Goal: Task Accomplishment & Management: Complete application form

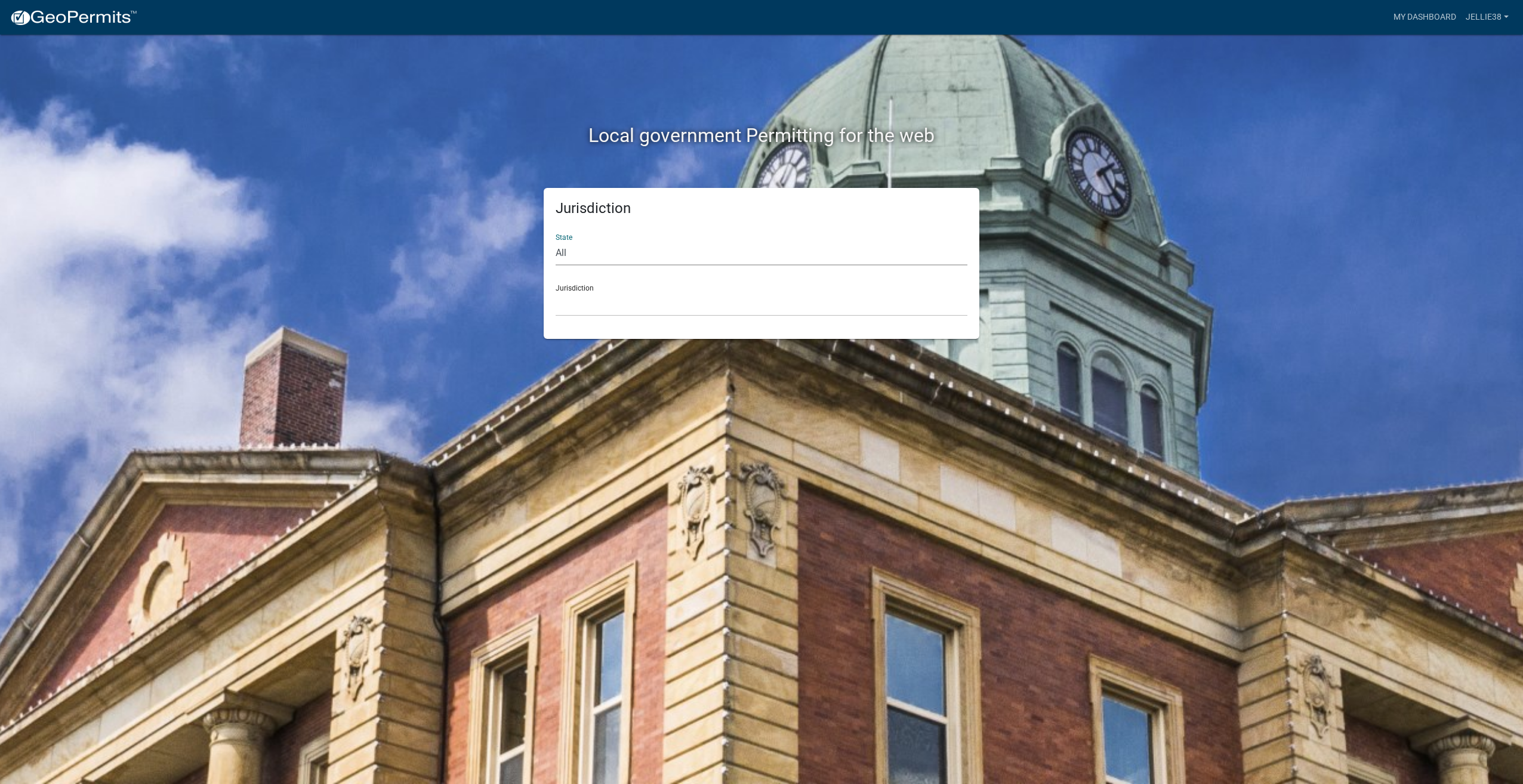
click at [628, 248] on select "All [US_STATE] [US_STATE] [US_STATE] [US_STATE] [US_STATE] [US_STATE] [US_STATE…" at bounding box center [762, 253] width 412 height 24
select select "[US_STATE]"
click at [556, 241] on select "All [US_STATE] [US_STATE] [US_STATE] [US_STATE] [US_STATE] [US_STATE] [US_STATE…" at bounding box center [762, 253] width 412 height 24
click at [600, 300] on select "[GEOGRAPHIC_DATA], [US_STATE] [GEOGRAPHIC_DATA], [US_STATE] [GEOGRAPHIC_DATA], …" at bounding box center [762, 304] width 412 height 24
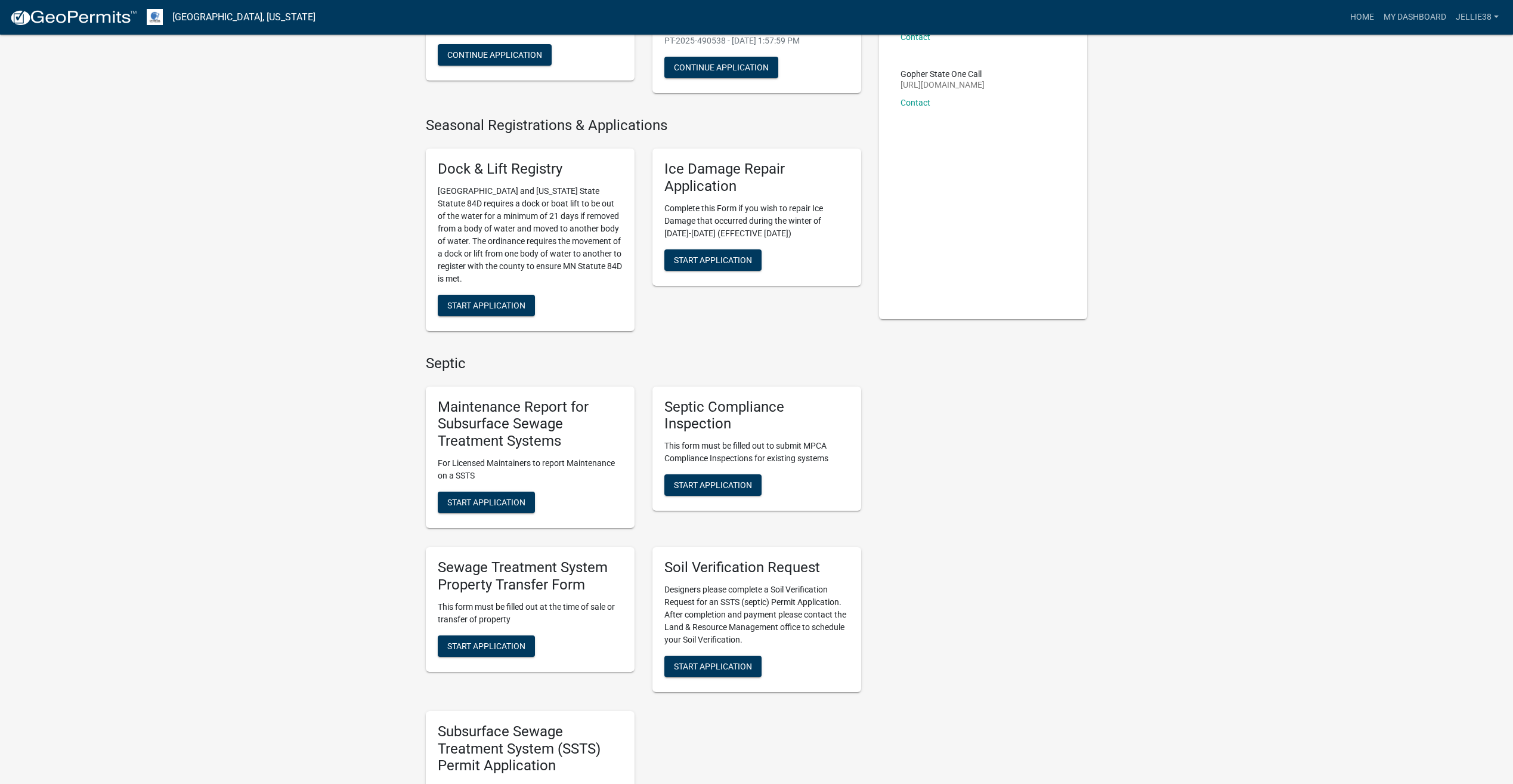
scroll to position [179, 0]
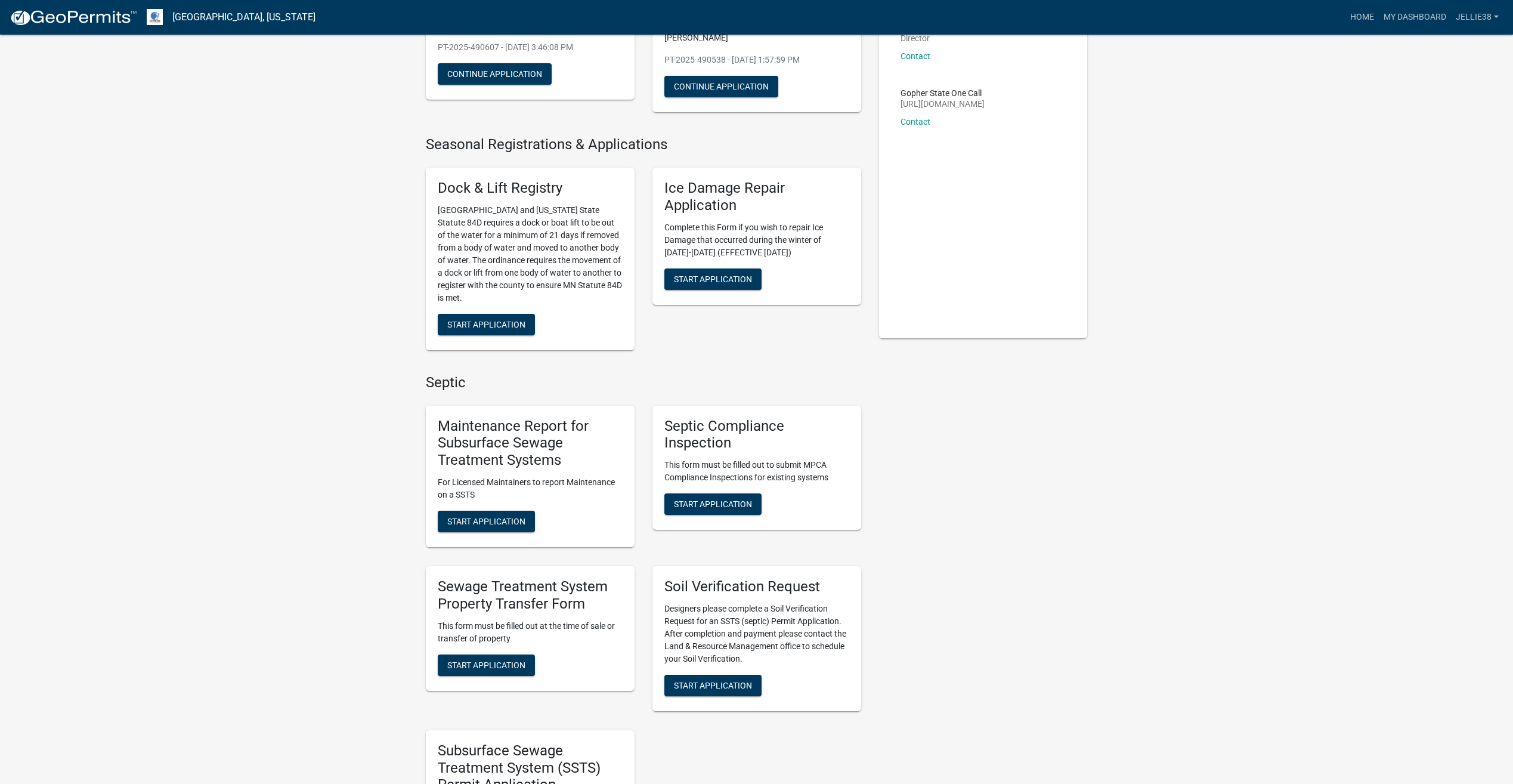
click at [498, 517] on span "Start Application" at bounding box center [486, 521] width 78 height 9
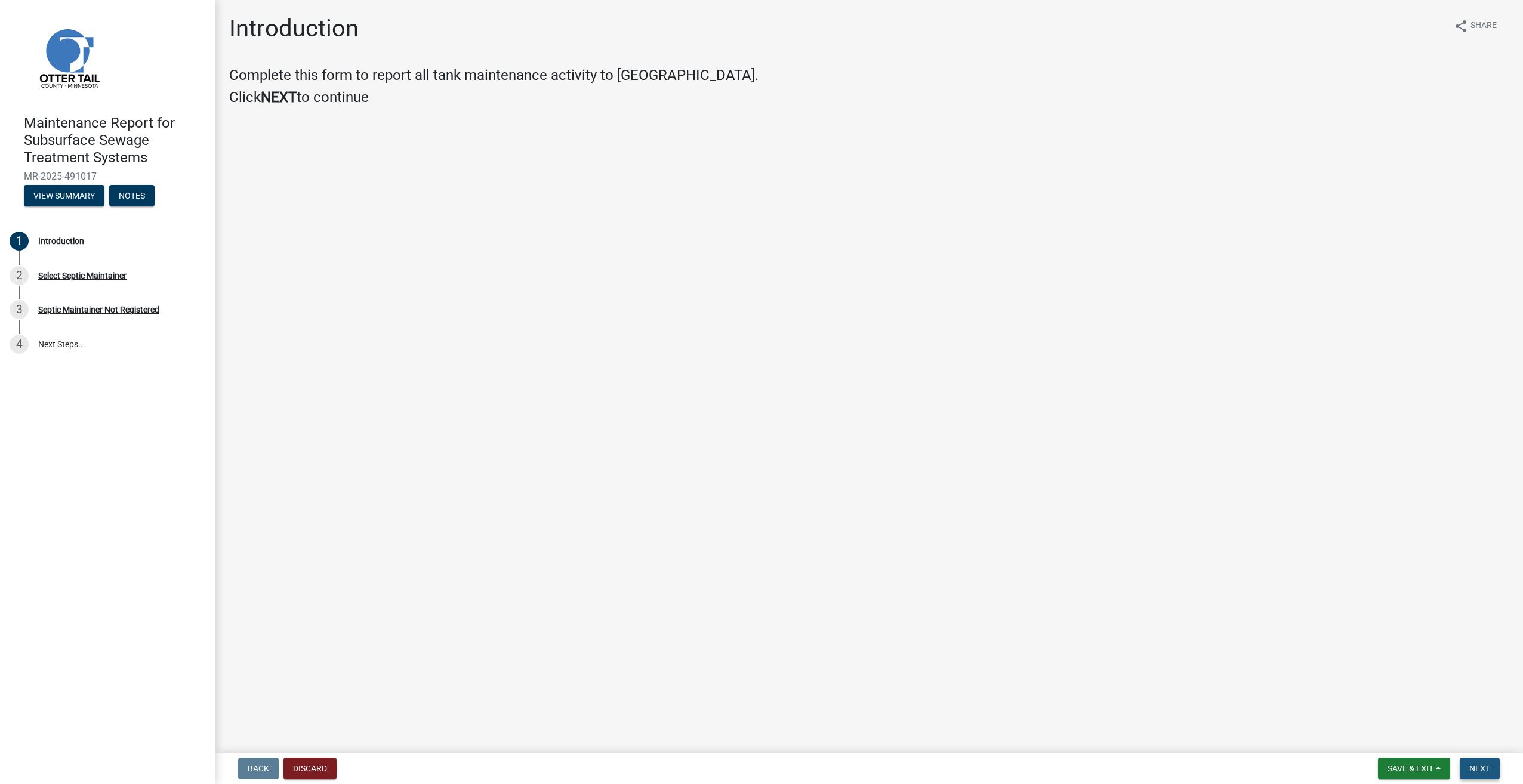
click at [1479, 764] on span "Next" at bounding box center [1479, 768] width 21 height 9
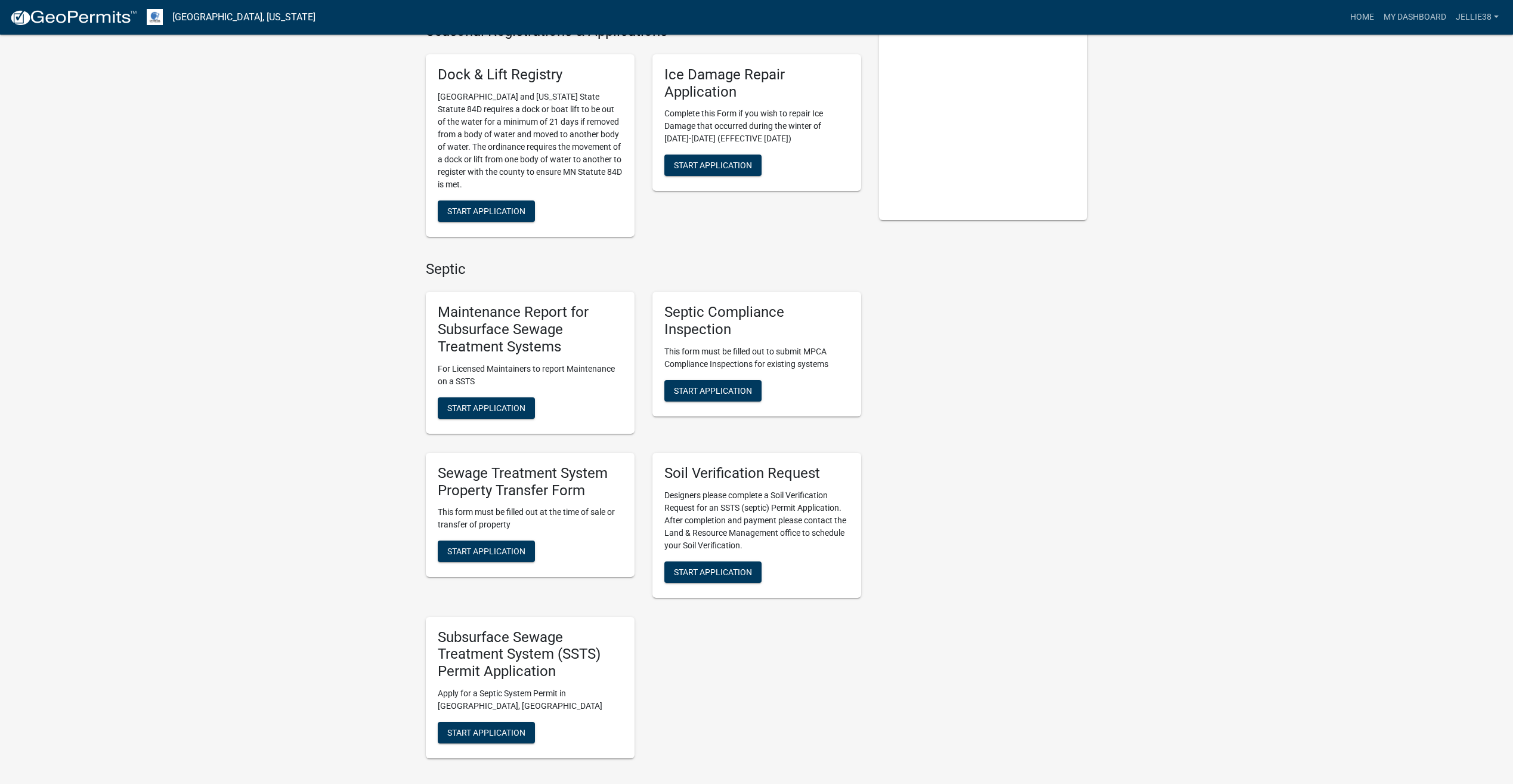
scroll to position [298, 0]
click at [483, 547] on span "Start Application" at bounding box center [486, 549] width 78 height 9
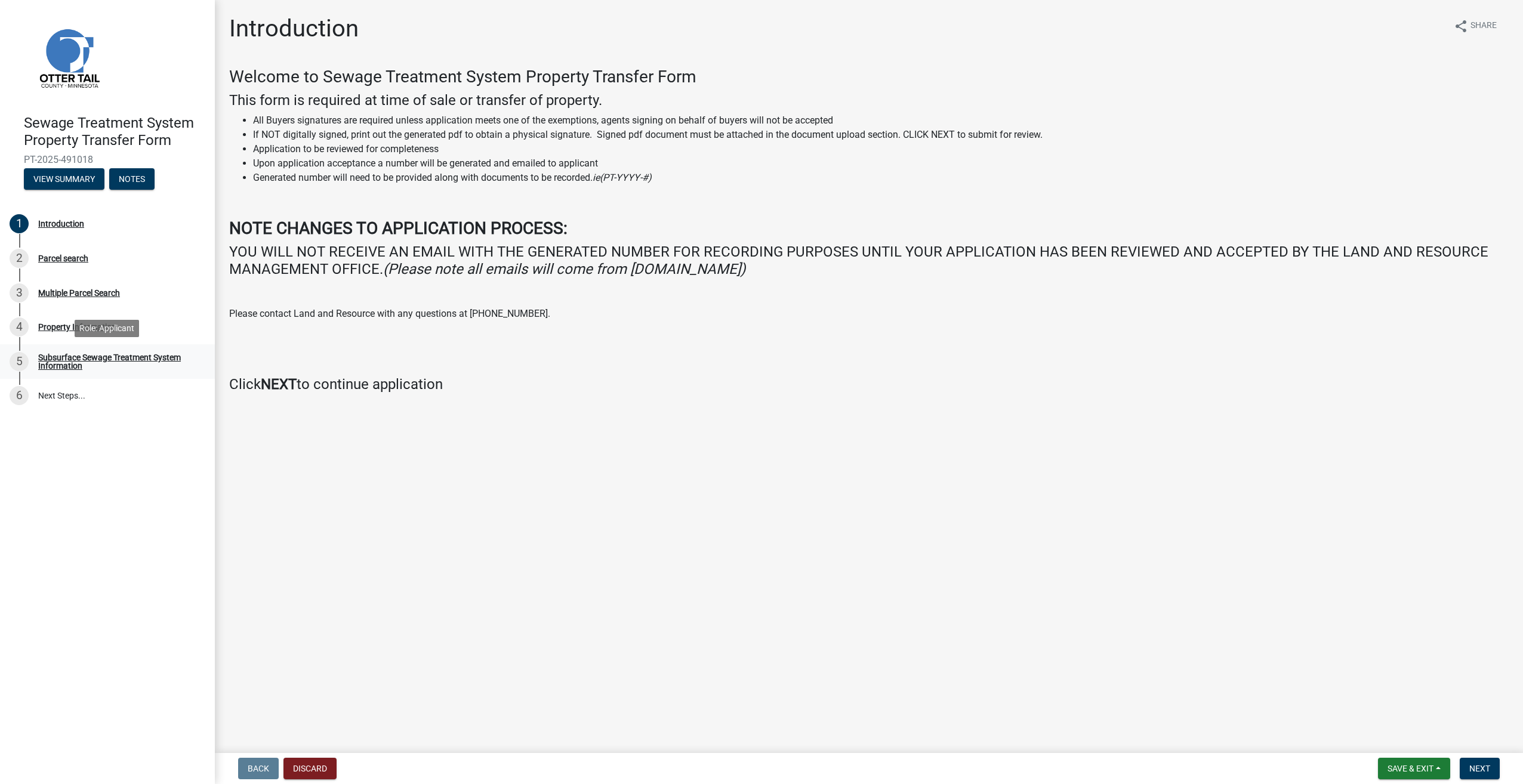
click at [57, 360] on div "Subsurface Sewage Treatment System Information" at bounding box center [117, 361] width 157 height 17
click at [56, 360] on div "Subsurface Sewage Treatment System Information" at bounding box center [117, 361] width 157 height 17
click at [1479, 763] on span "Next" at bounding box center [1479, 768] width 21 height 9
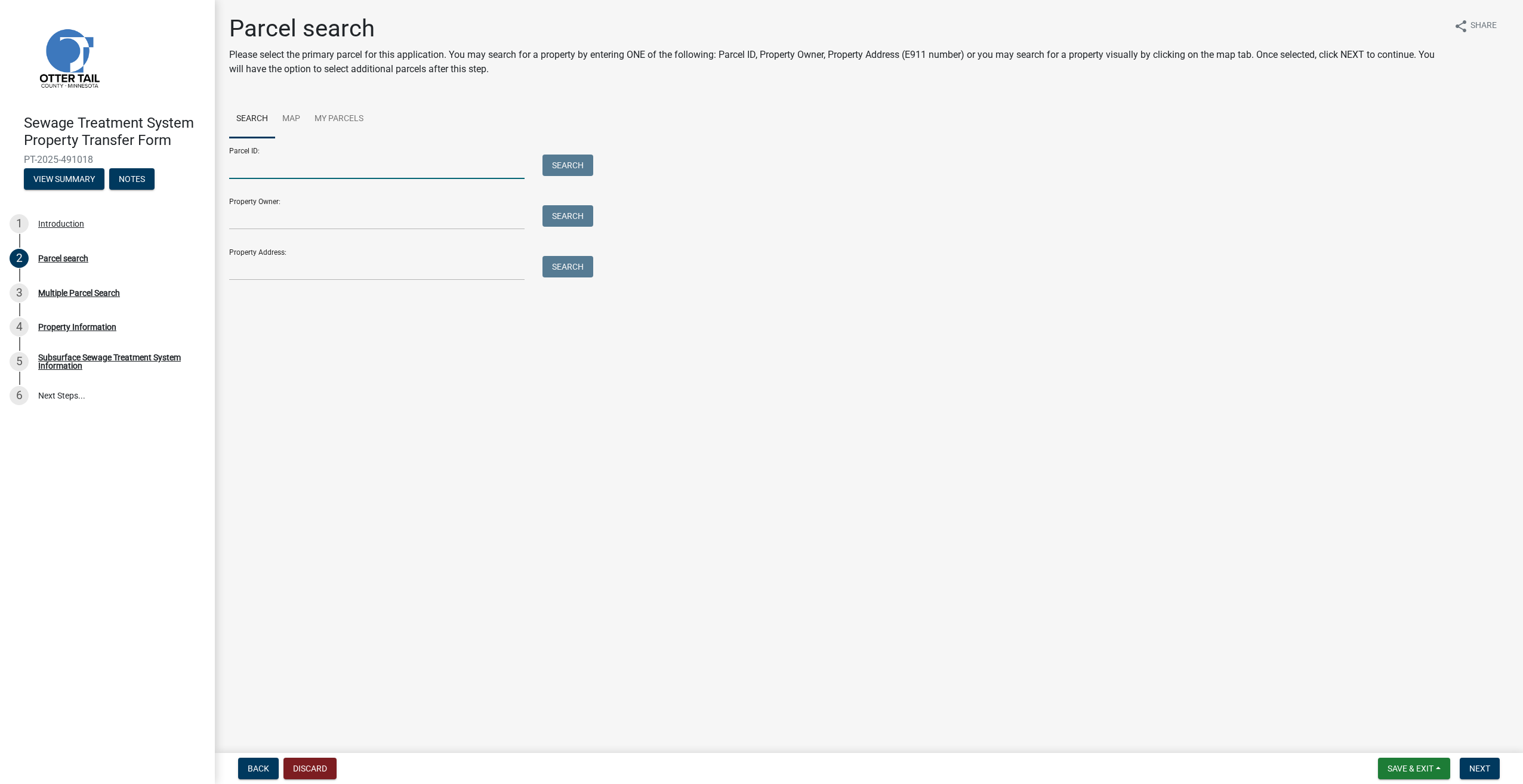
click at [330, 163] on input "Parcel ID:" at bounding box center [377, 167] width 295 height 24
